Goal: Navigation & Orientation: Find specific page/section

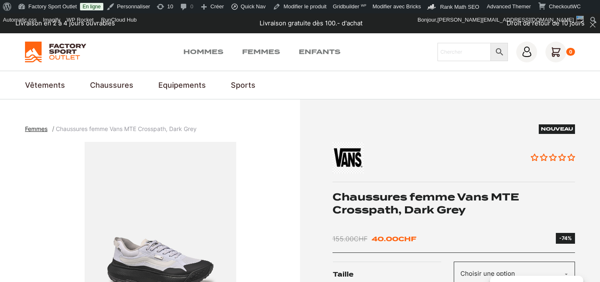
scroll to position [529, 0]
